Goal: Register for event/course

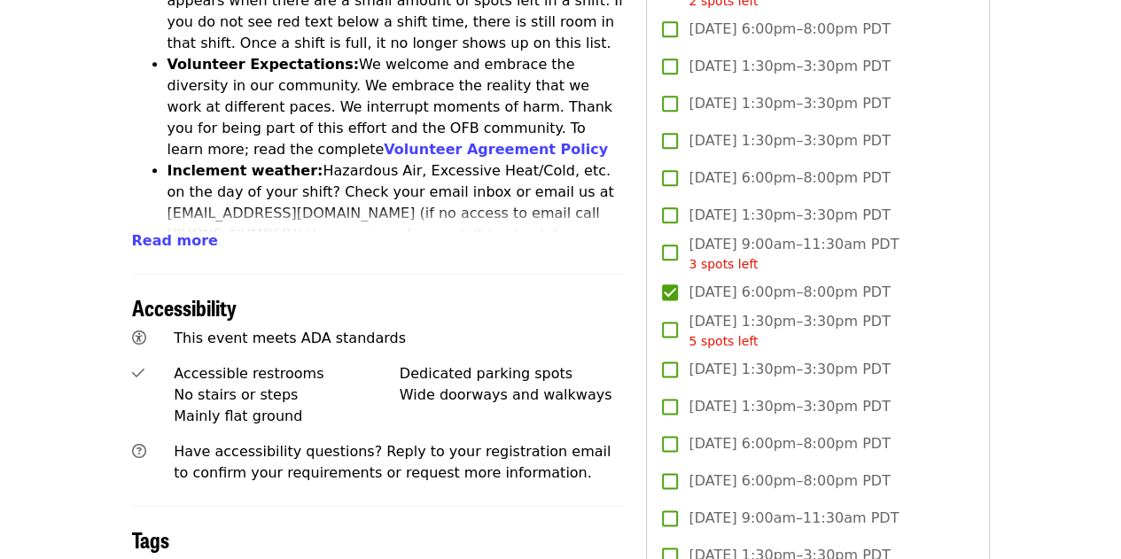
scroll to position [982, 0]
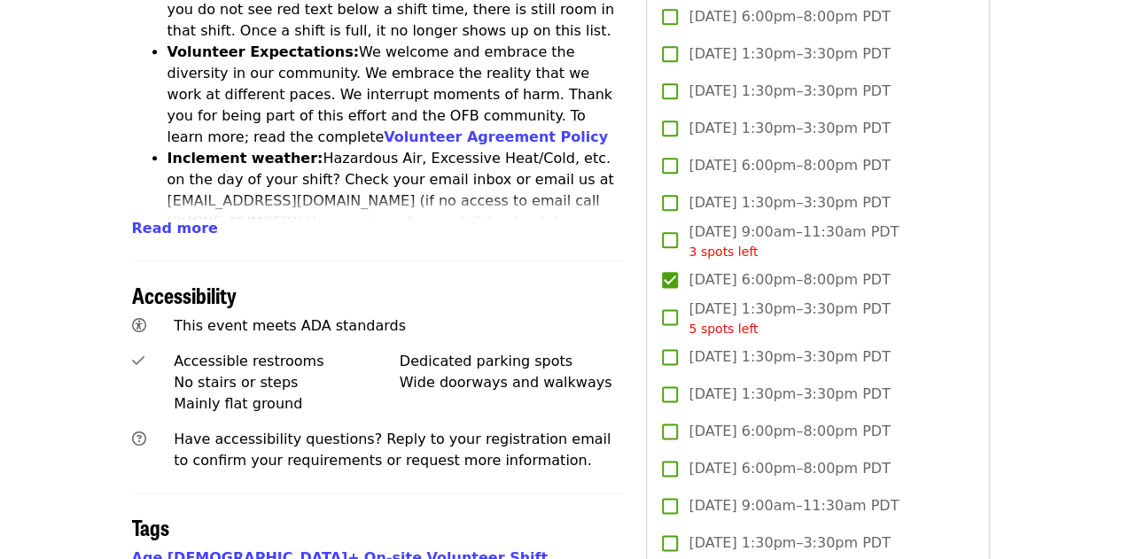
click at [690, 276] on span "[DATE] 6:00pm–8:00pm PDT" at bounding box center [789, 279] width 201 height 21
drag, startPoint x: 690, startPoint y: 274, endPoint x: 759, endPoint y: 281, distance: 68.6
click at [759, 281] on span "[DATE] 6:00pm–8:00pm PDT" at bounding box center [789, 279] width 201 height 21
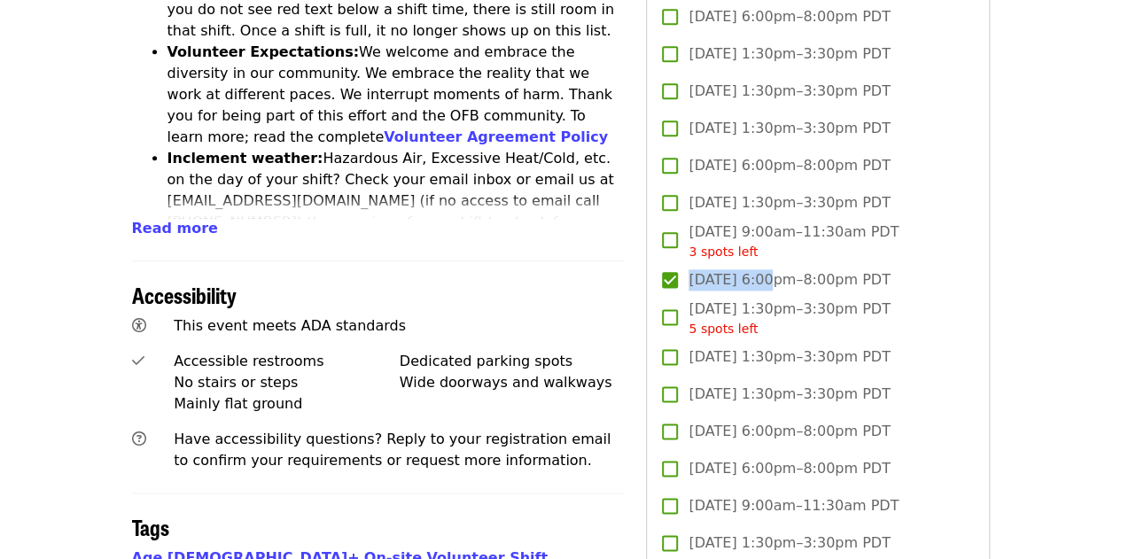
copy span "[DATE]"
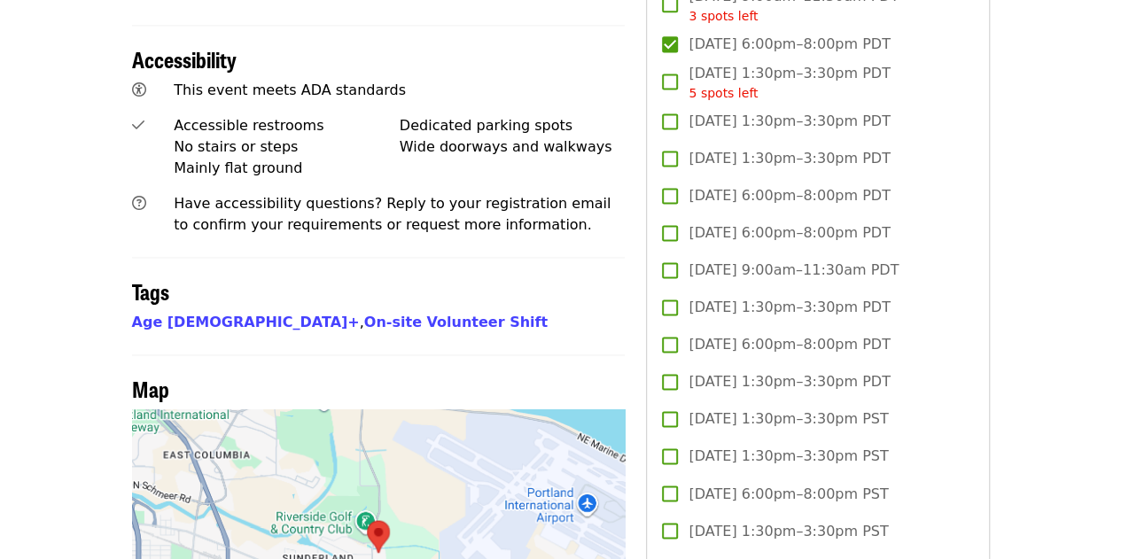
click at [540, 312] on div "Age [DEMOGRAPHIC_DATA]+ , On-site Volunteer Shift" at bounding box center [379, 322] width 494 height 21
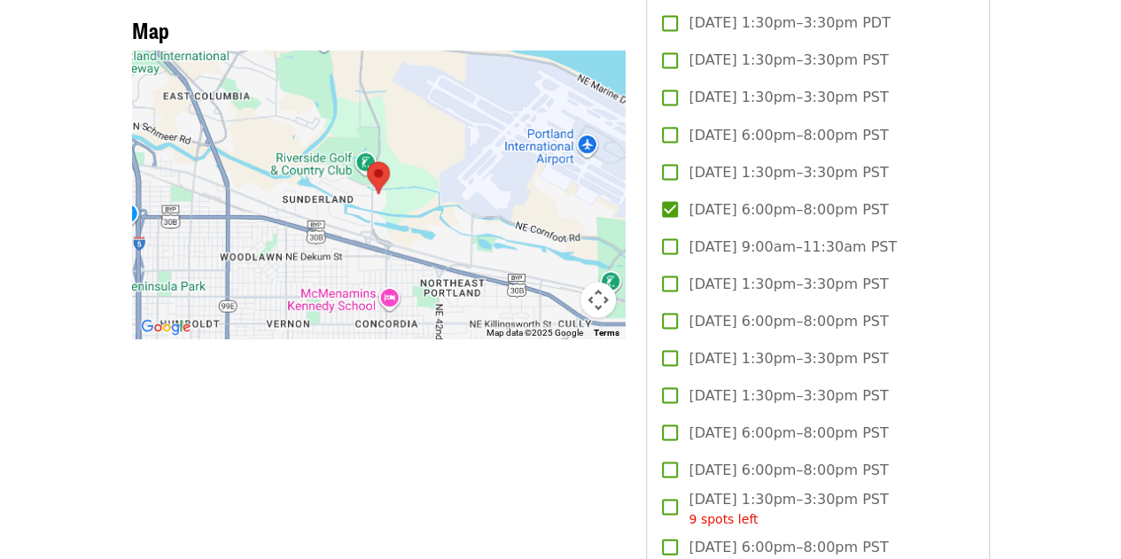
scroll to position [1579, 0]
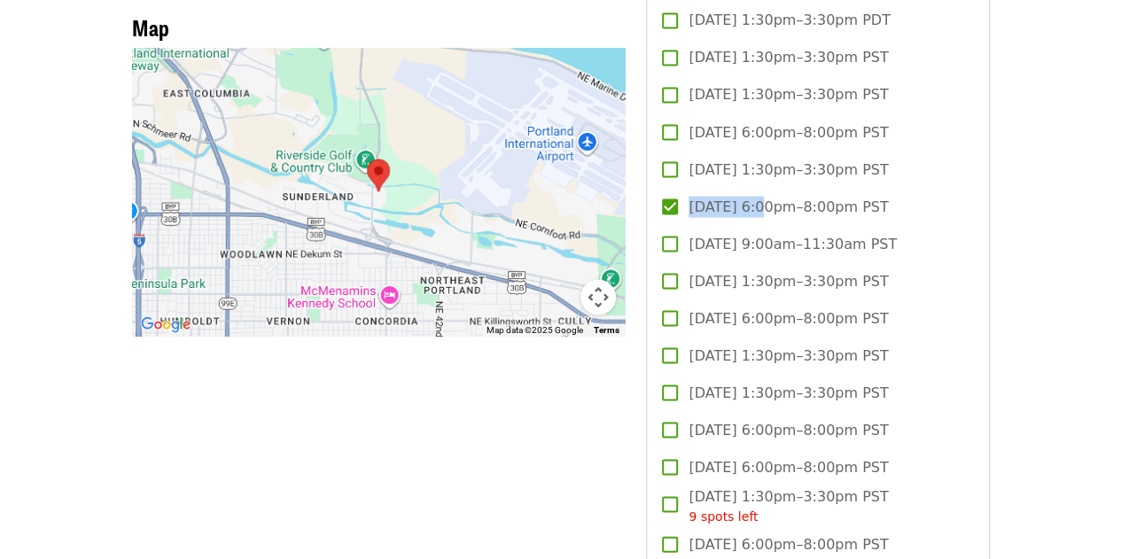
drag, startPoint x: 690, startPoint y: 198, endPoint x: 760, endPoint y: 208, distance: 71.7
click at [760, 208] on span "[DATE] 6:00pm–8:00pm PST" at bounding box center [788, 206] width 199 height 21
copy span "[DATE]"
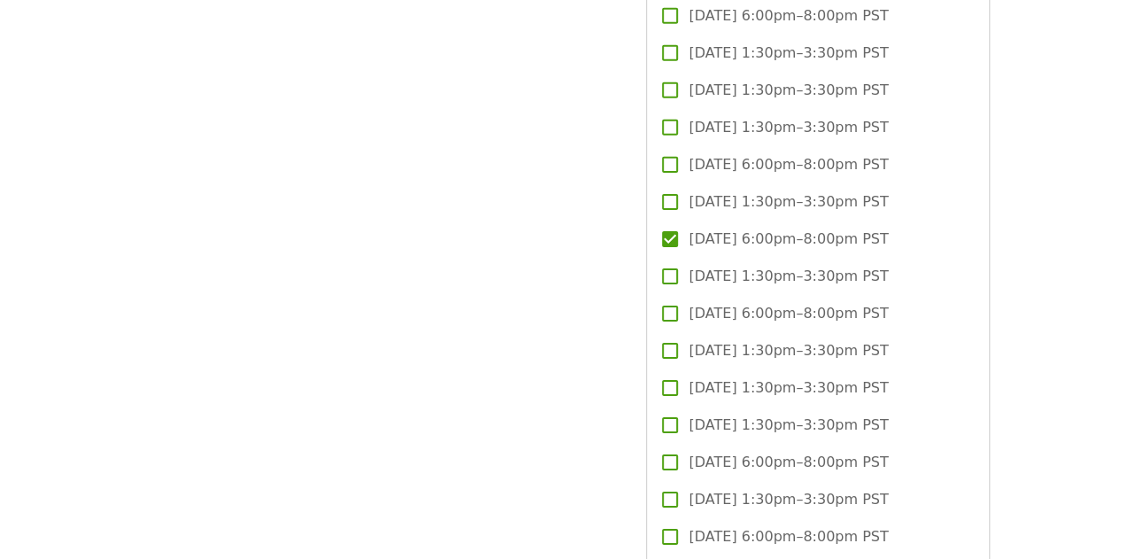
scroll to position [2779, 0]
drag, startPoint x: 691, startPoint y: 235, endPoint x: 768, endPoint y: 237, distance: 76.2
click at [768, 237] on span "[DATE] 6:00pm–8:00pm PST" at bounding box center [788, 238] width 199 height 21
copy span "[DATE]"
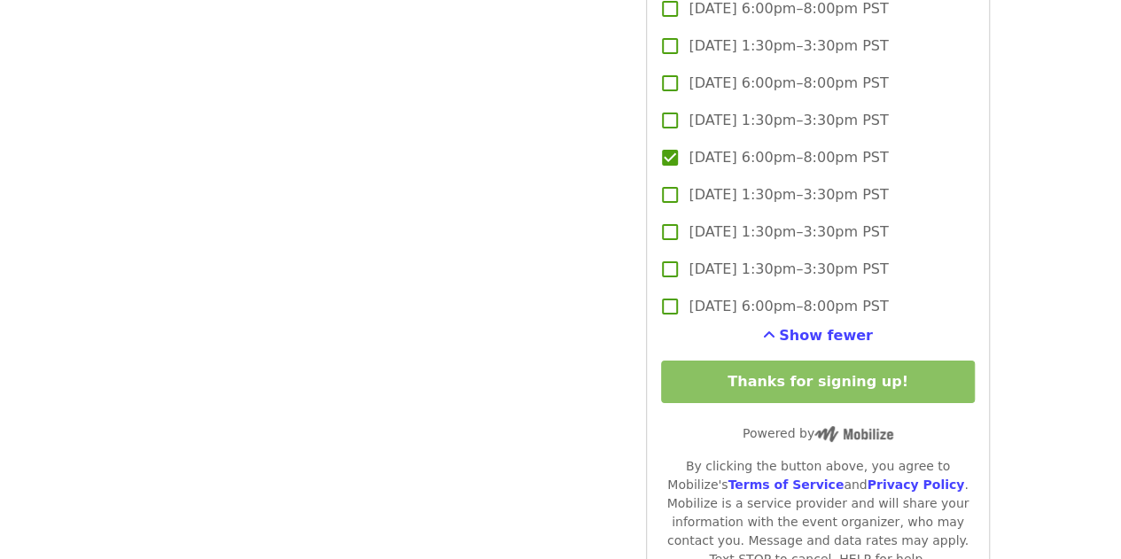
scroll to position [3200, 0]
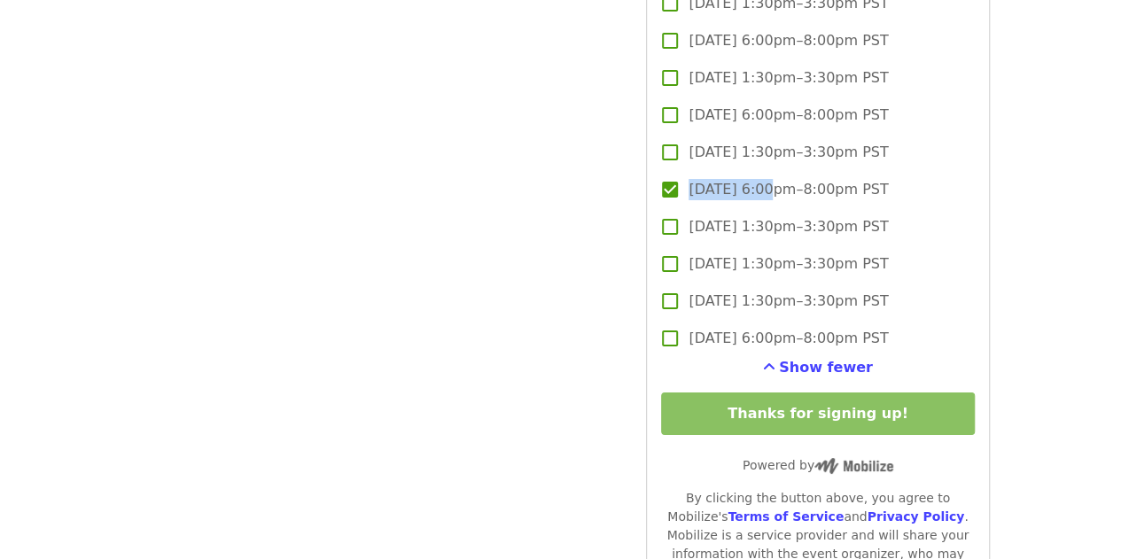
drag, startPoint x: 690, startPoint y: 183, endPoint x: 762, endPoint y: 184, distance: 71.8
click at [762, 184] on span "[DATE] 6:00pm–8:00pm PST" at bounding box center [788, 189] width 199 height 21
copy span "[DATE]"
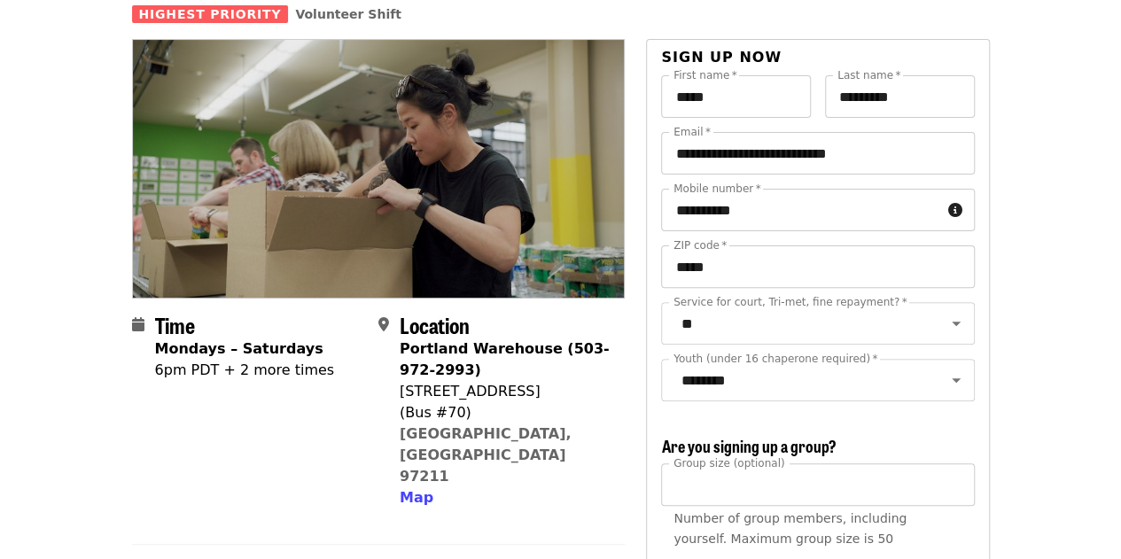
scroll to position [0, 0]
